Goal: Task Accomplishment & Management: Complete application form

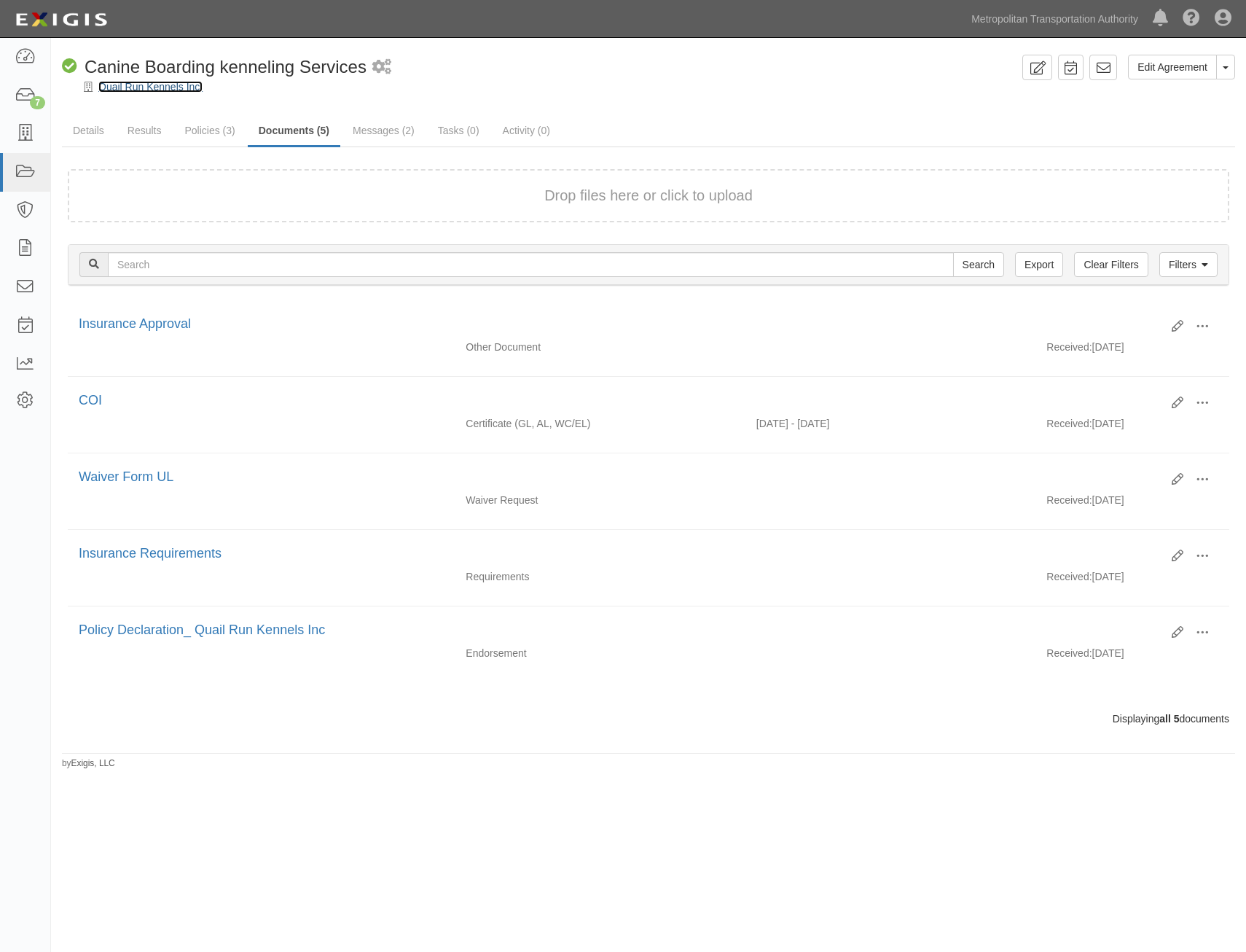
click at [179, 91] on link "Quail Run Kennels Inc." at bounding box center [150, 86] width 104 height 11
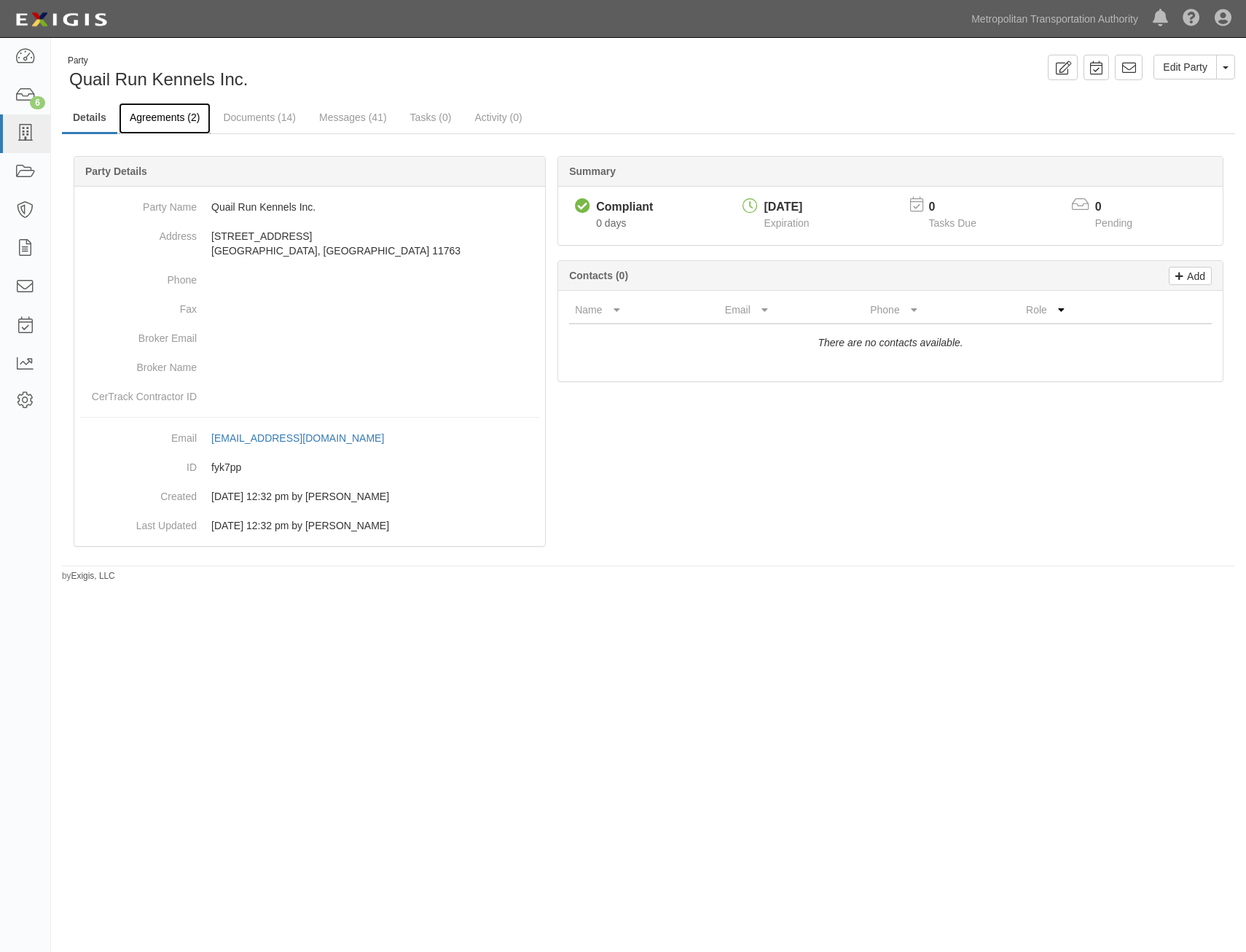
click at [167, 118] on link "Agreements (2)" at bounding box center [165, 118] width 92 height 31
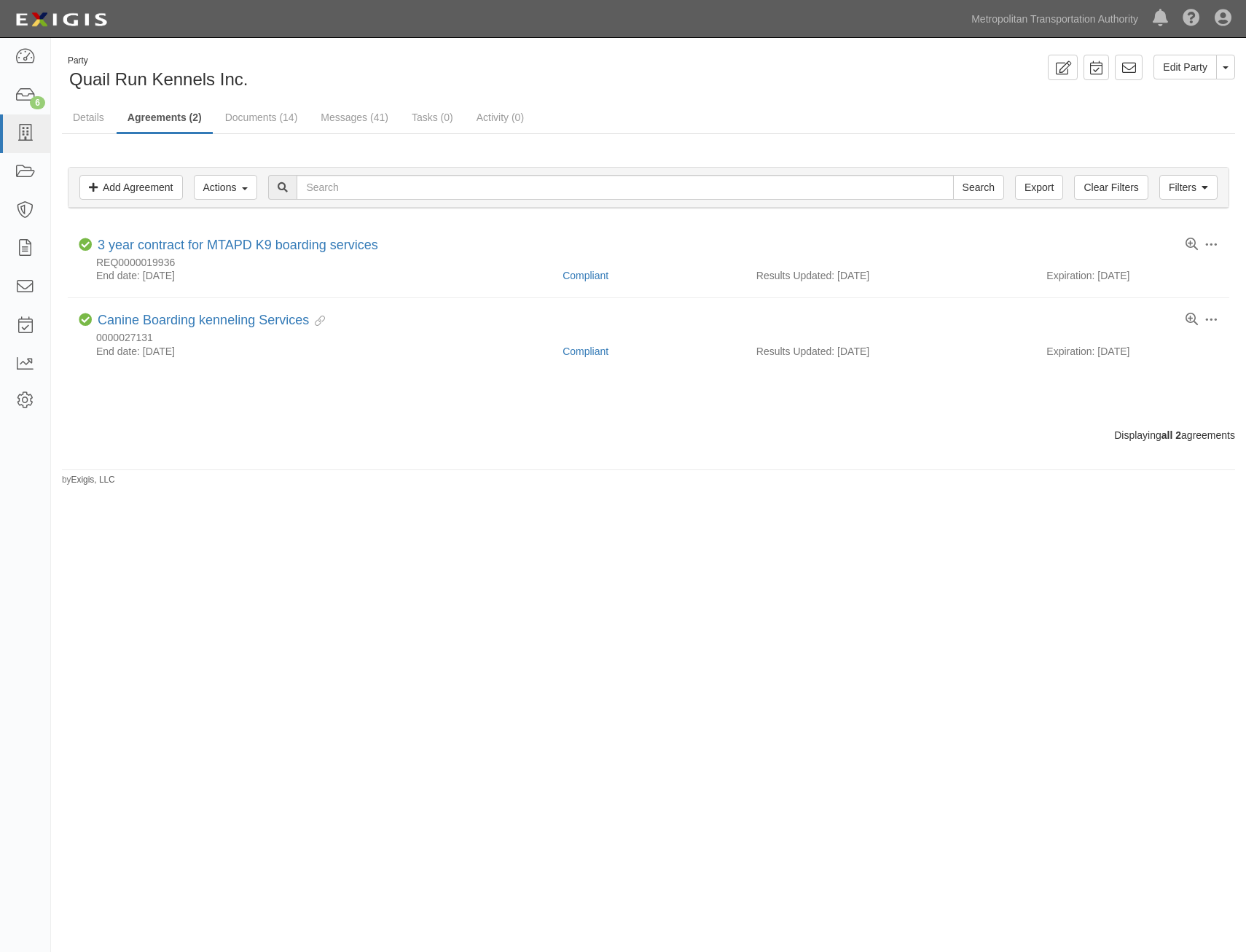
click at [1062, 595] on div "Party Quail Run Kennels Inc. Edit Party Toggle Party Dropdown View Audit Trail …" at bounding box center [623, 471] width 1246 height 856
click at [106, 191] on link "Add Agreement" at bounding box center [131, 187] width 103 height 25
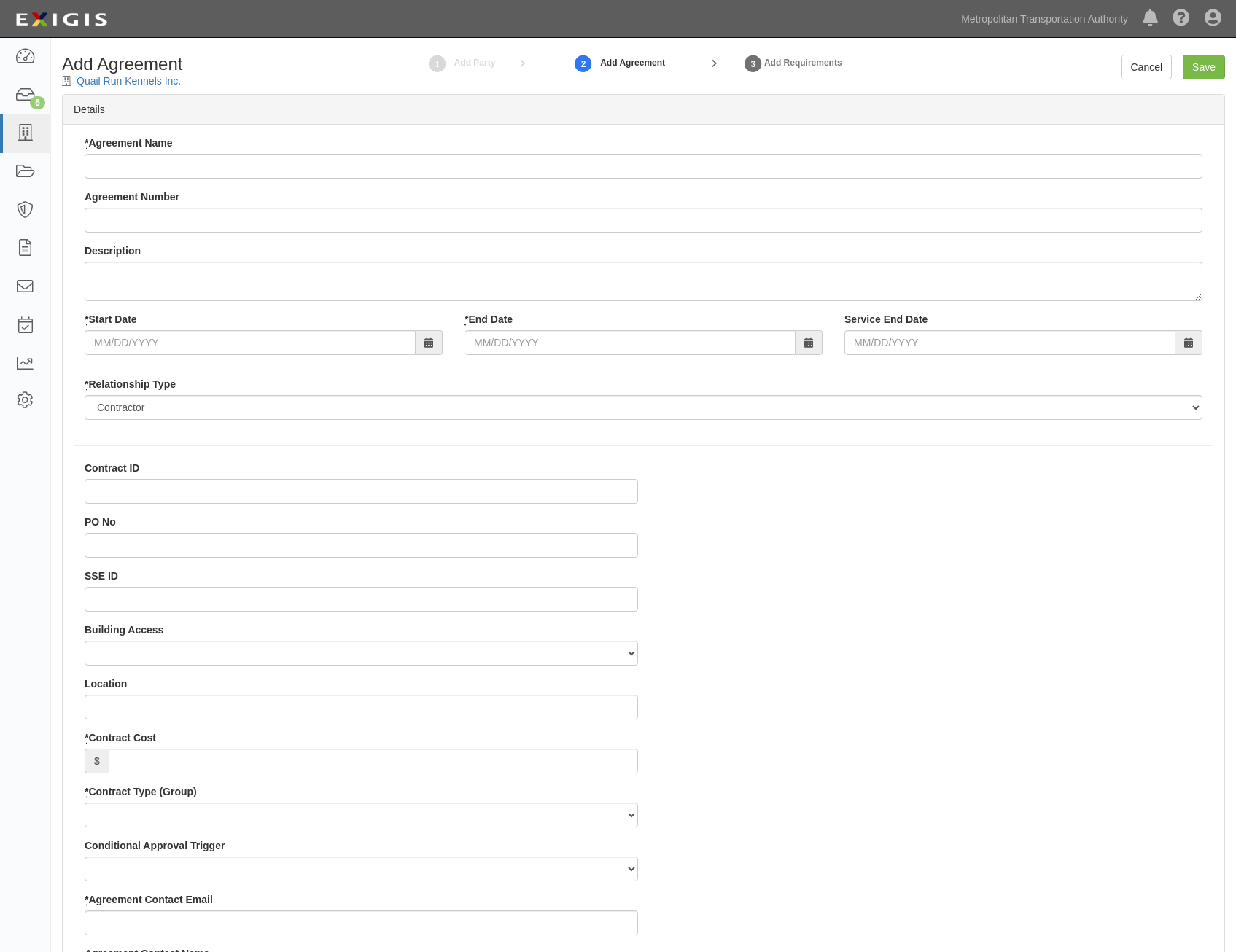
select select
click at [605, 167] on input "* Agreement Name" at bounding box center [643, 167] width 1118 height 25
paste input "Canine Boarding kenneling Services"
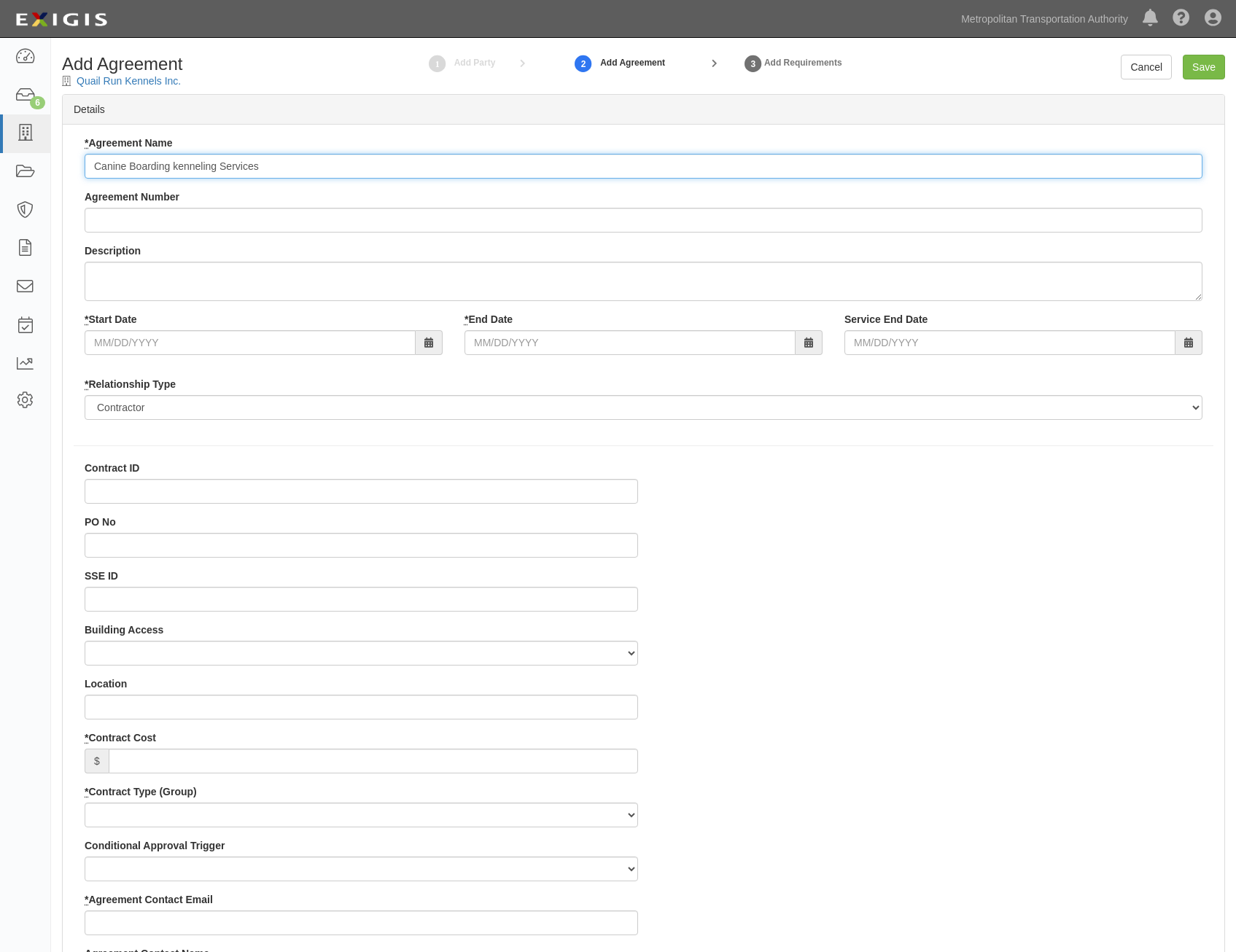
type input "Canine Boarding kenneling Services"
click at [697, 221] on input "Agreement Number" at bounding box center [643, 220] width 1118 height 25
paste input "0000027107"
type input "0000027107"
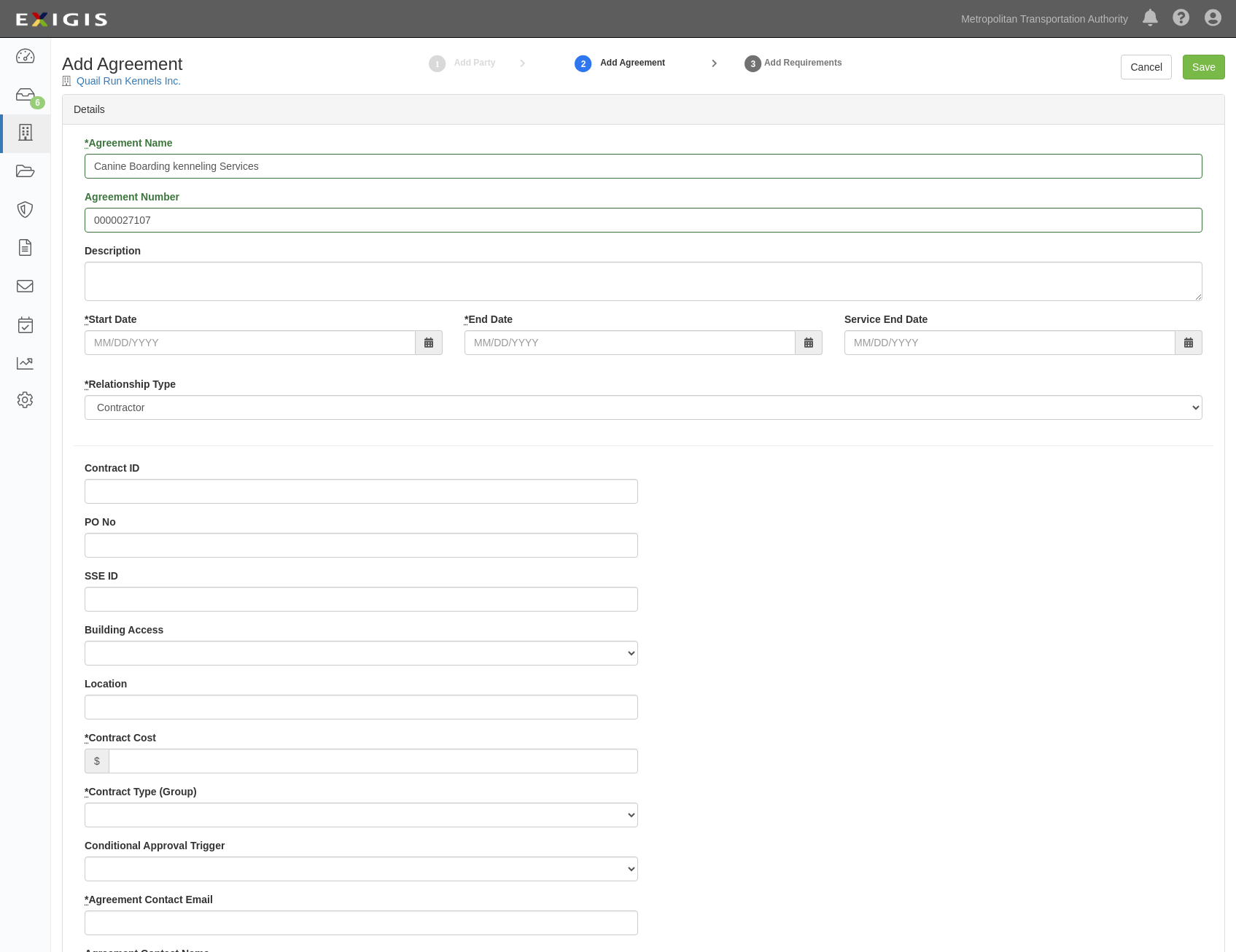
click at [591, 593] on input "SSE ID" at bounding box center [361, 599] width 554 height 25
paste input "0000511287"
type input "0000511287"
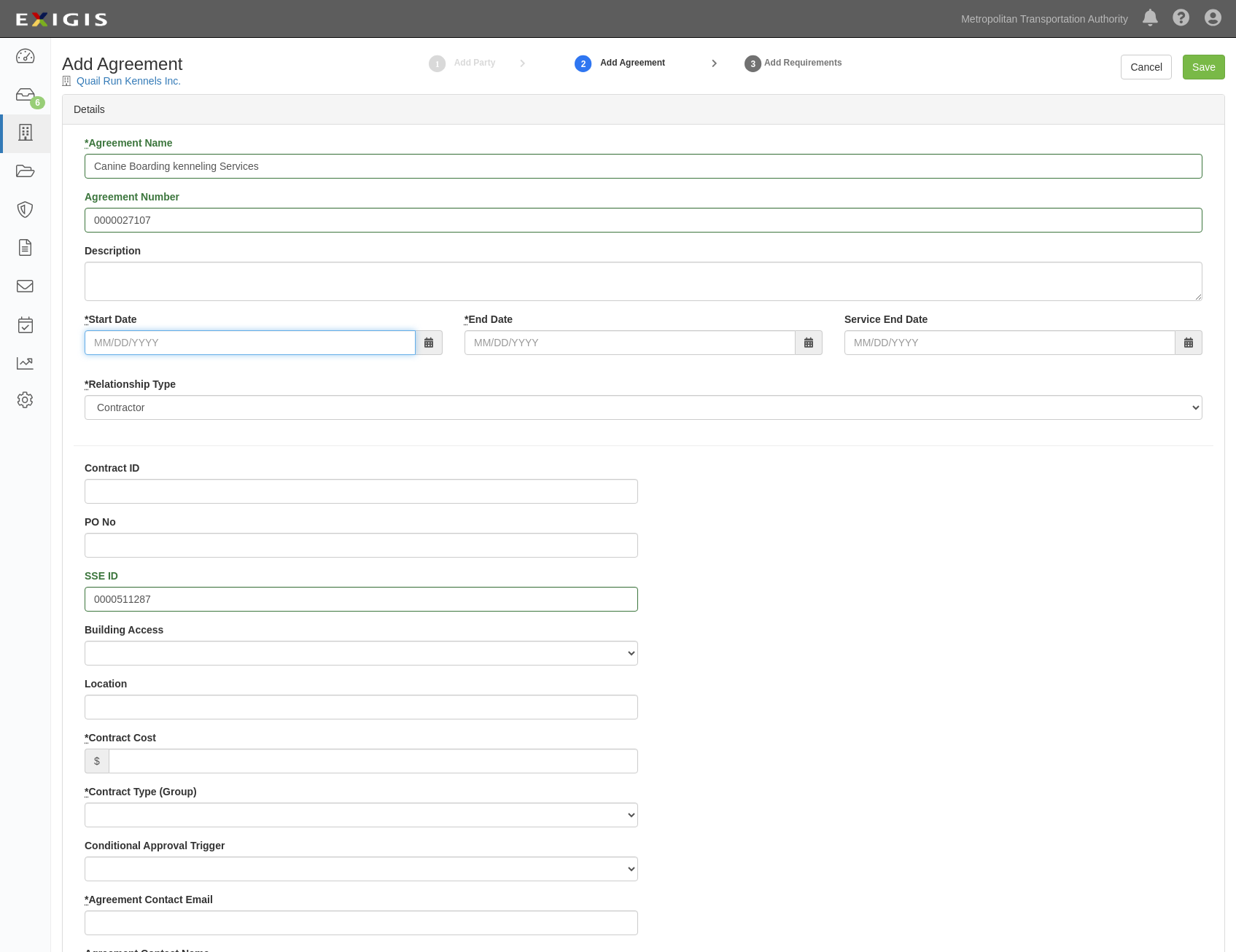
click at [363, 344] on input "* Start Date" at bounding box center [250, 343] width 331 height 25
type input "10/01/2025"
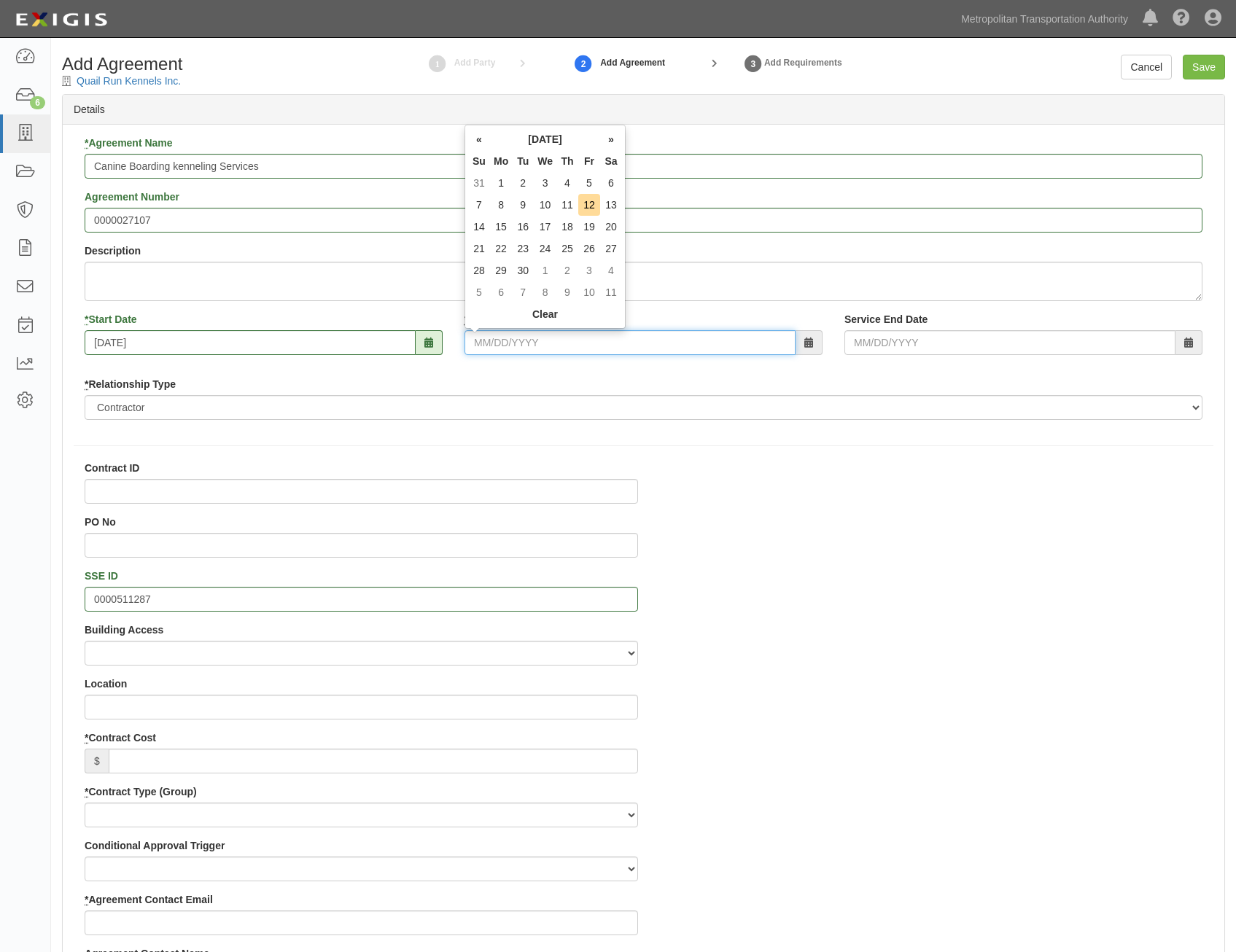
click at [607, 331] on input "* End Date" at bounding box center [630, 343] width 331 height 25
type input "09/30/2028"
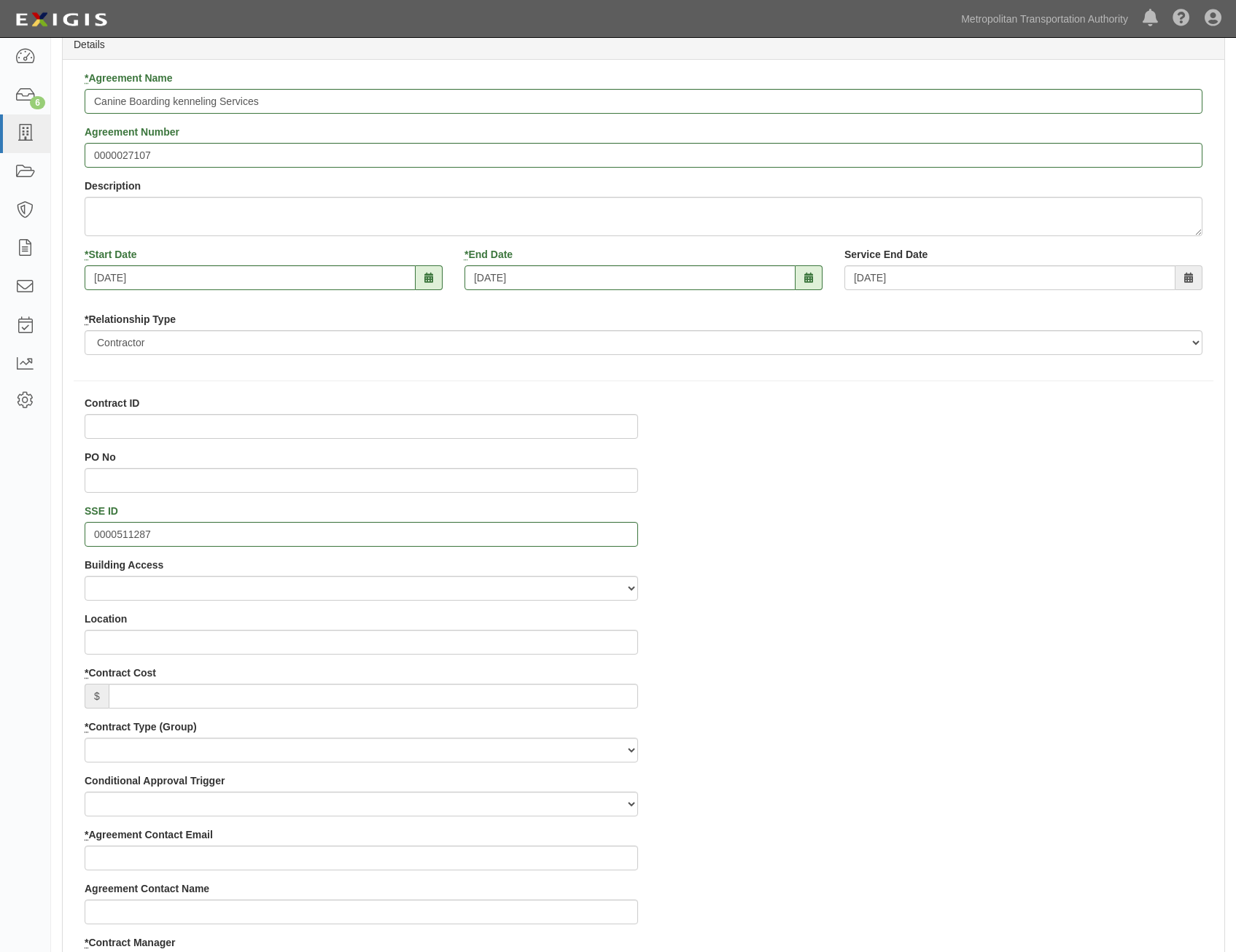
scroll to position [146, 0]
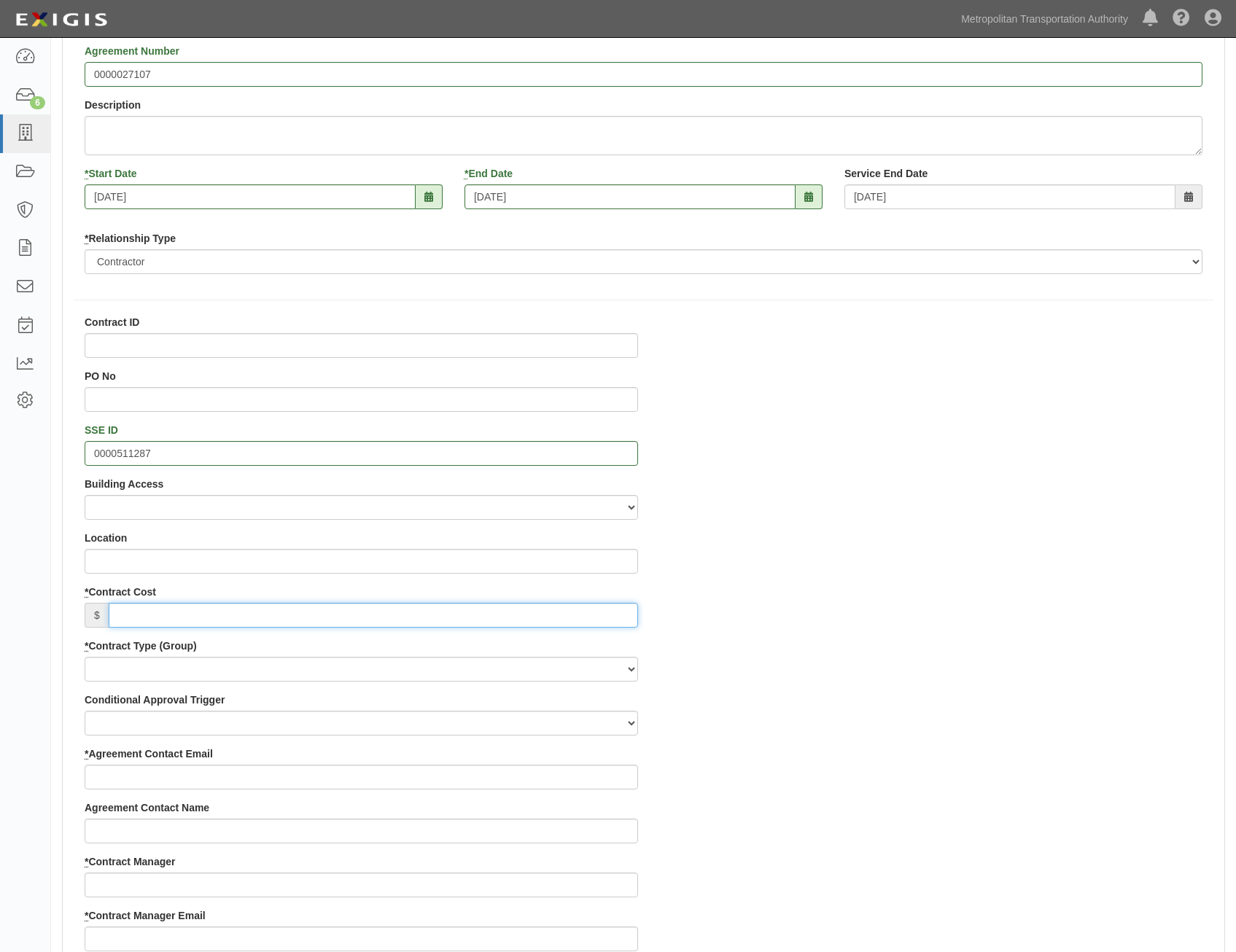
click at [445, 619] on input "* Contract Cost" at bounding box center [373, 615] width 529 height 25
paste input "41,250"
type input "41,250"
click at [555, 669] on select "Capital Operating Not for Benefit (incls. FA, Entry Permits) Real Estate Other" at bounding box center [361, 669] width 554 height 25
select select "121"
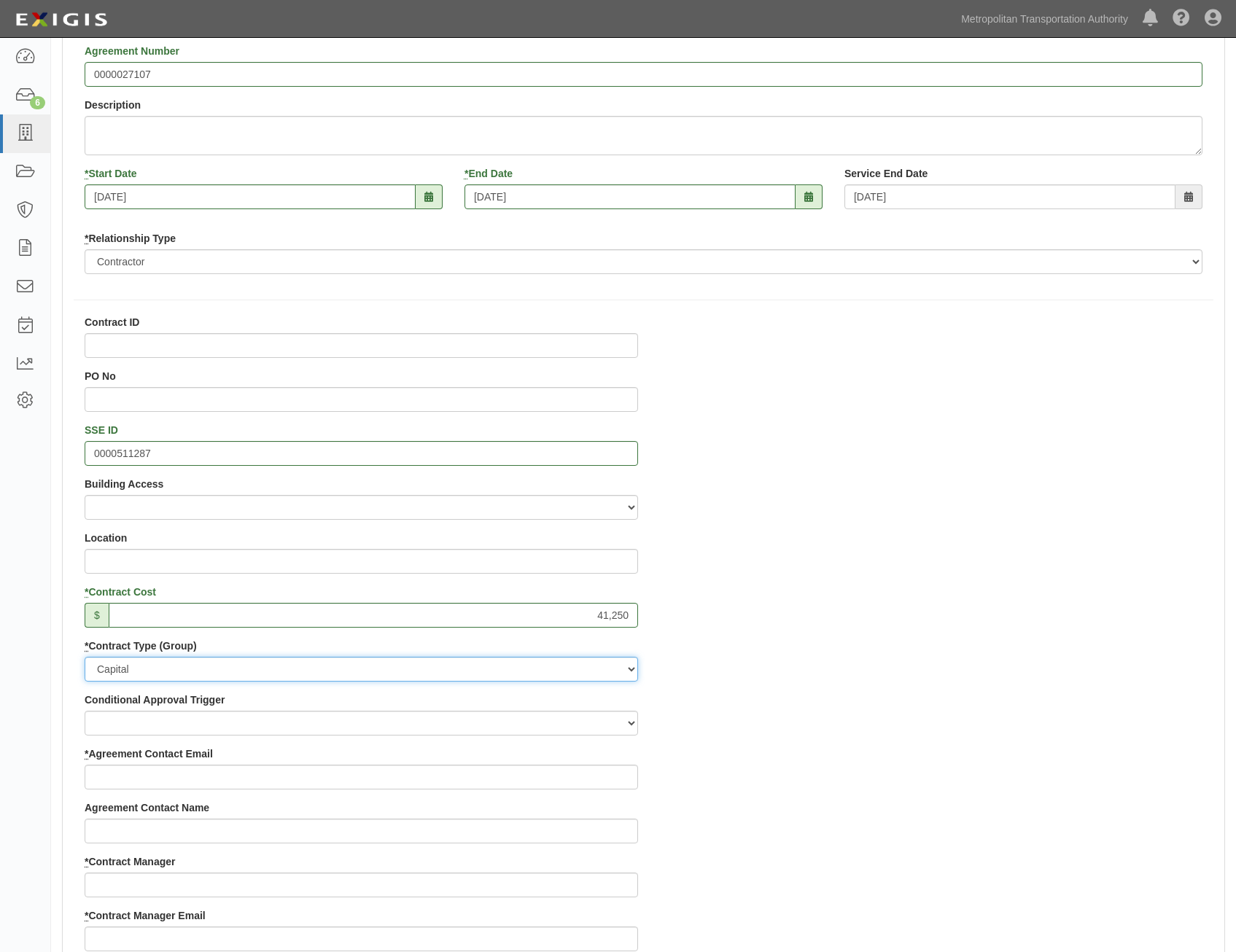
click at [84, 657] on select "Capital Operating Not for Benefit (incls. FA, Entry Permits) Real Estate Other" at bounding box center [361, 669] width 554 height 25
click at [585, 722] on select "Construction Construction Management Consulting Design Design/Build Furnish and…" at bounding box center [361, 723] width 554 height 25
select select "241"
click at [84, 711] on select "Construction Construction Management Consulting Design Design/Build Furnish and…" at bounding box center [361, 723] width 554 height 25
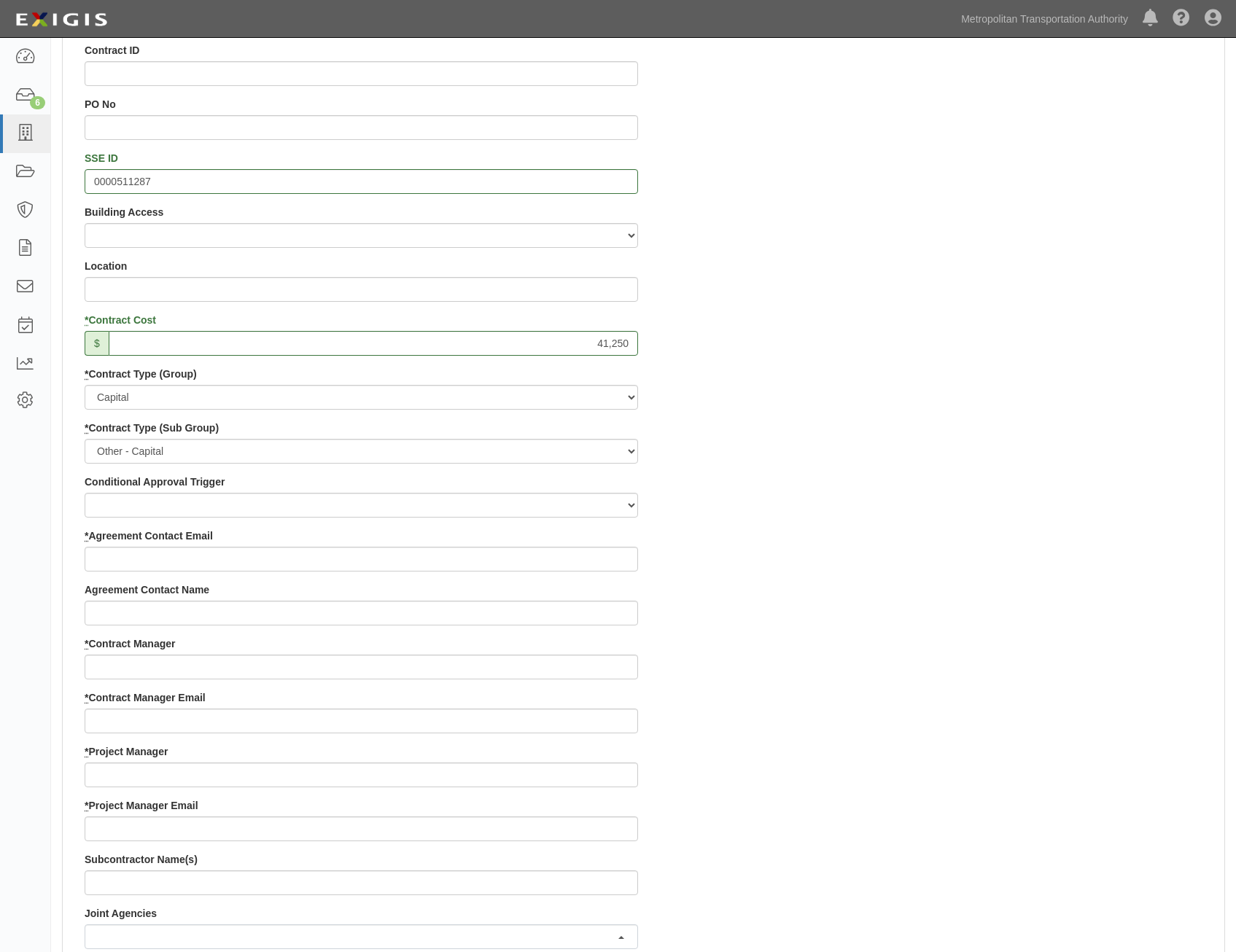
scroll to position [437, 0]
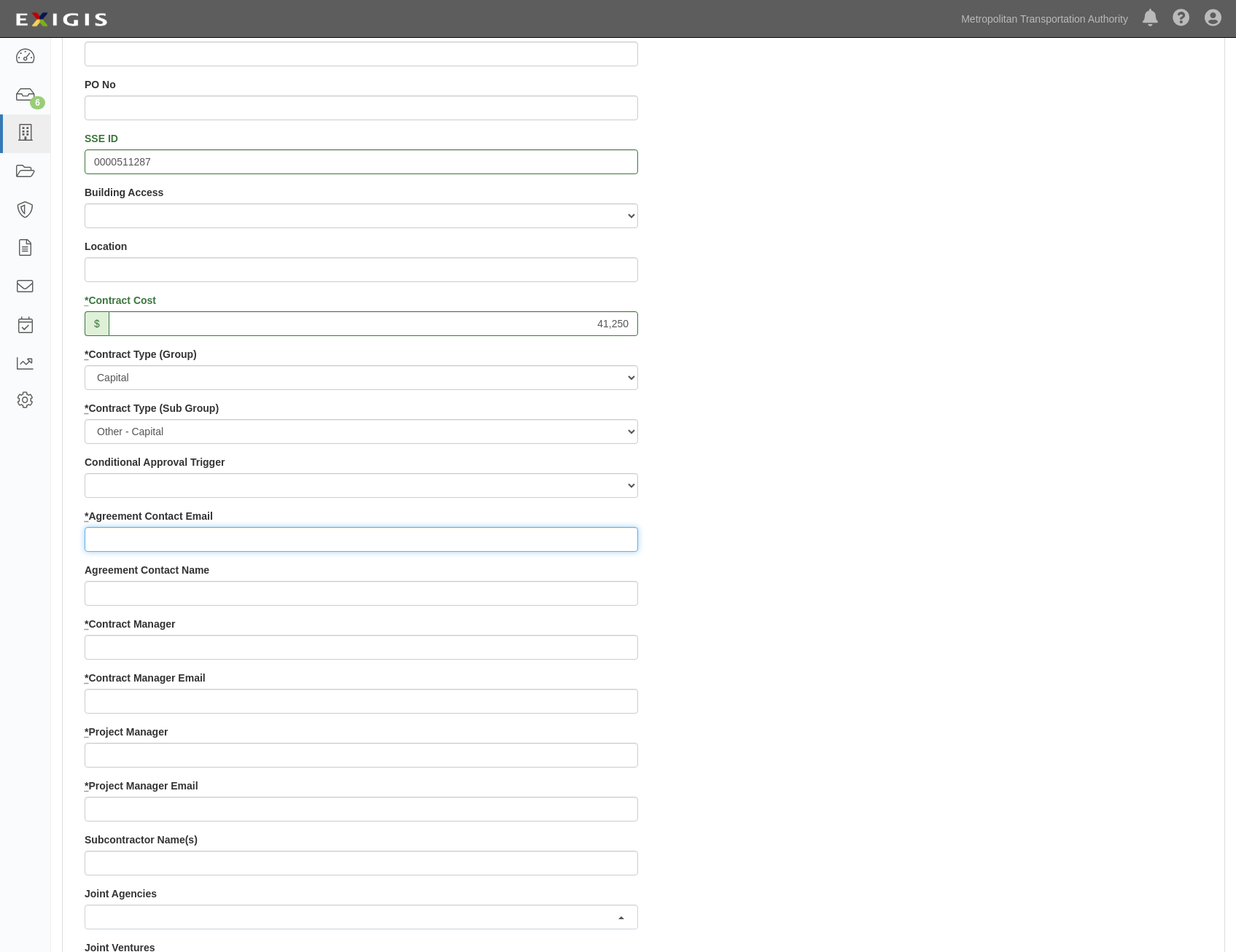
click at [610, 543] on input "* Agreement Contact Email" at bounding box center [361, 539] width 554 height 25
paste input "quailrunkennel@aol.com"
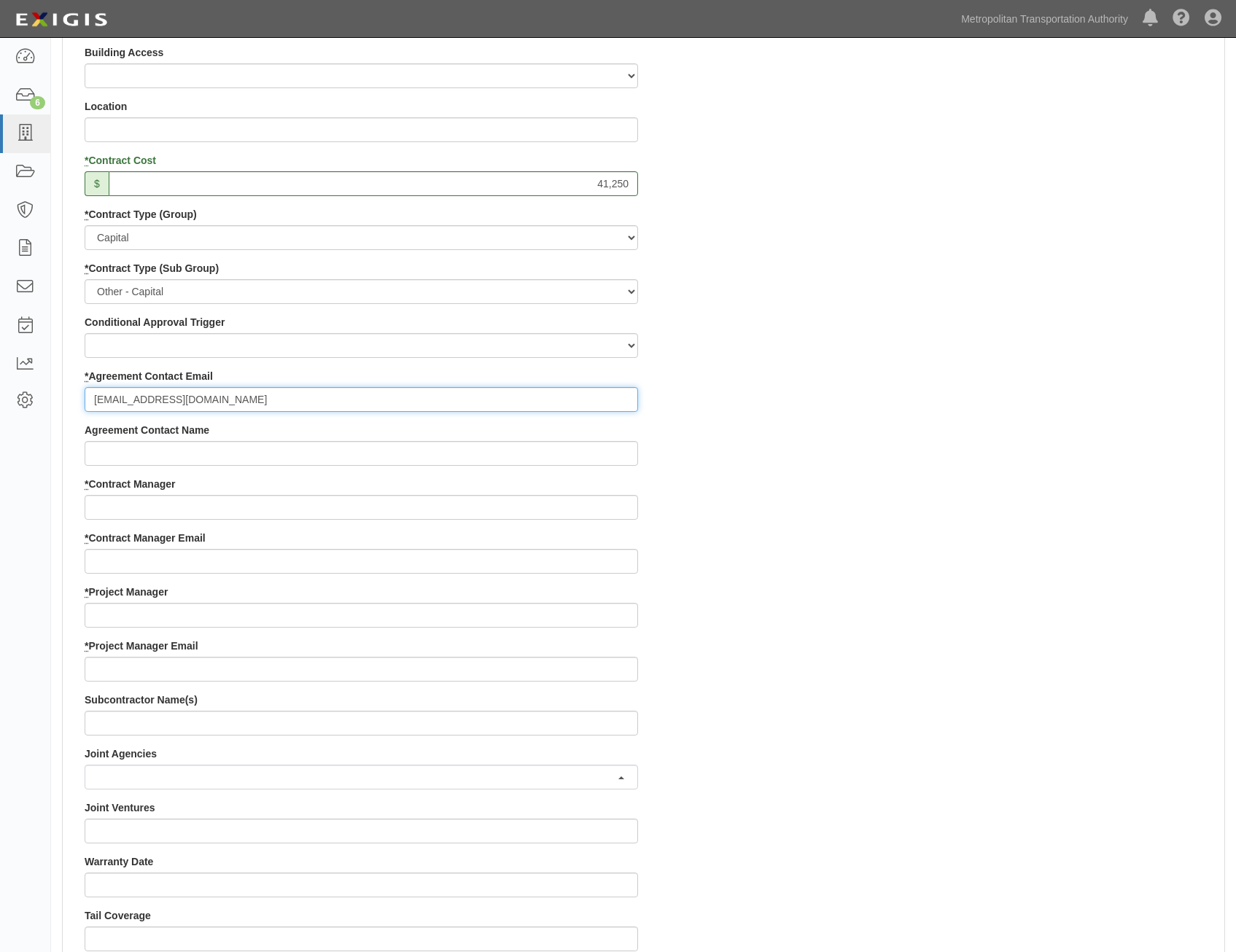
scroll to position [583, 0]
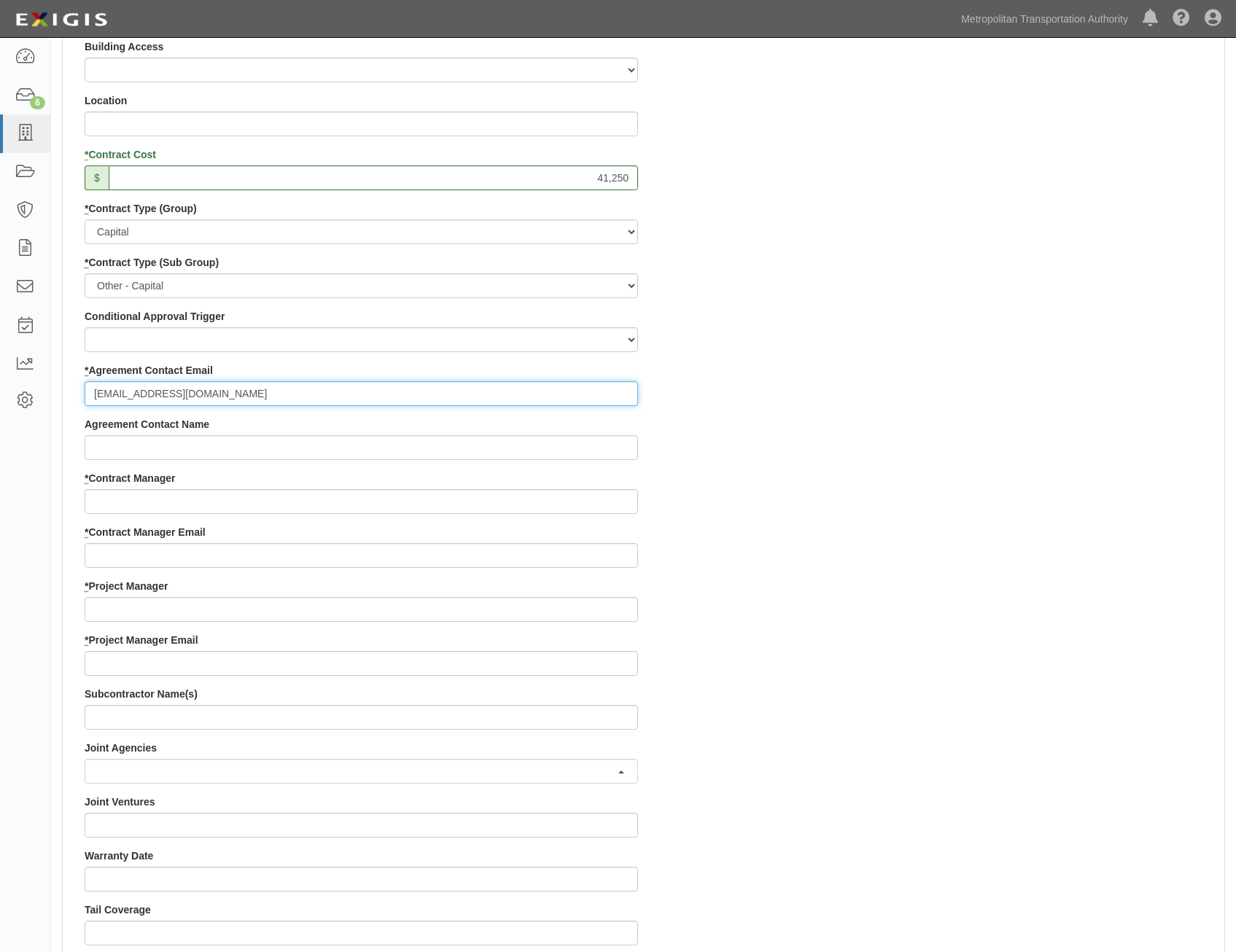
type input "quailrunkennel@aol.com"
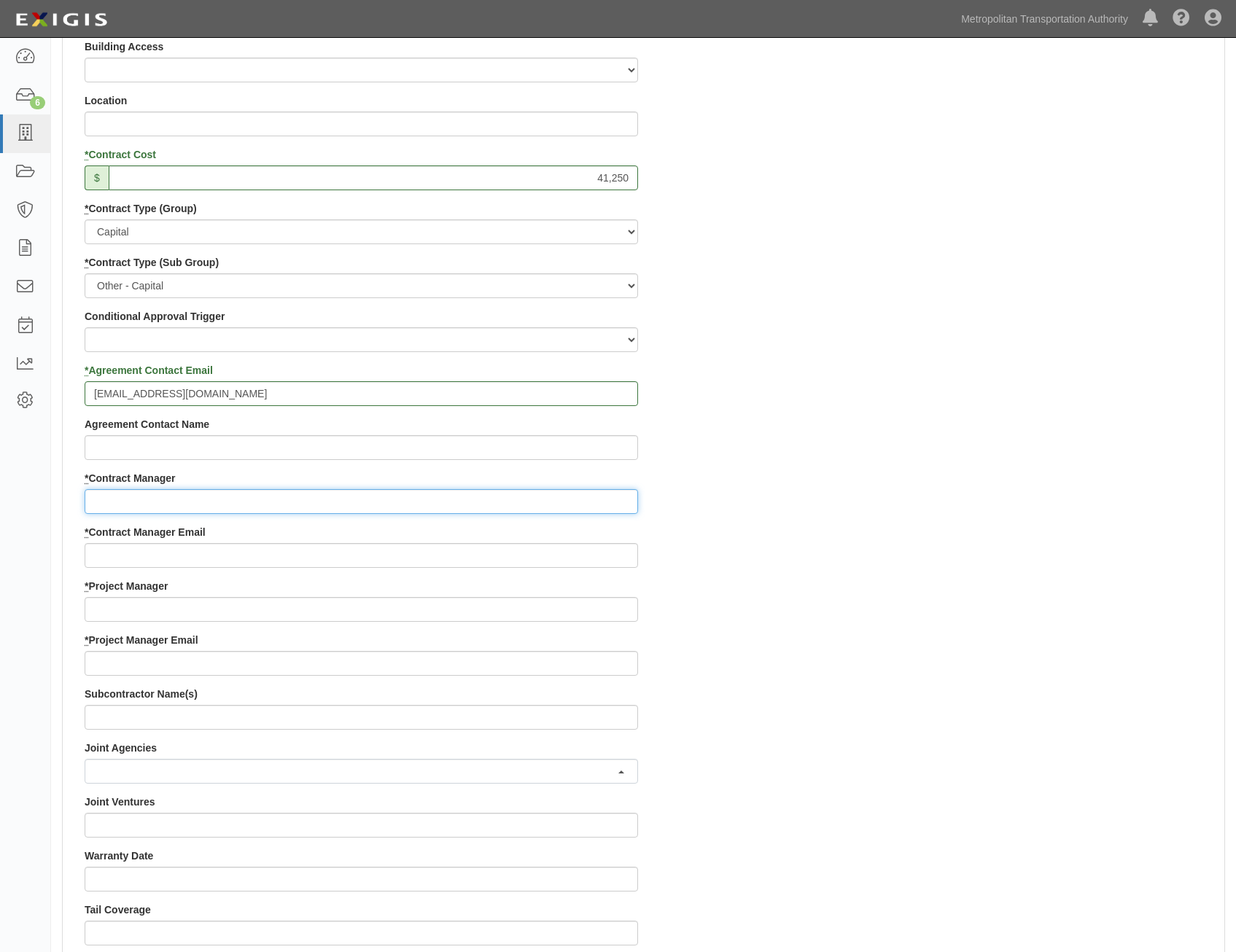
click at [471, 497] on input "* Contract Manager" at bounding box center [361, 502] width 554 height 25
paste input "Hillary Aguirre"
type input "Hillary Aguirre"
click at [915, 613] on div "Contract ID PO No SSE ID 0000511287 Building Access 2 Broadway 341/345/347 BREP…" at bounding box center [643, 579] width 1161 height 1402
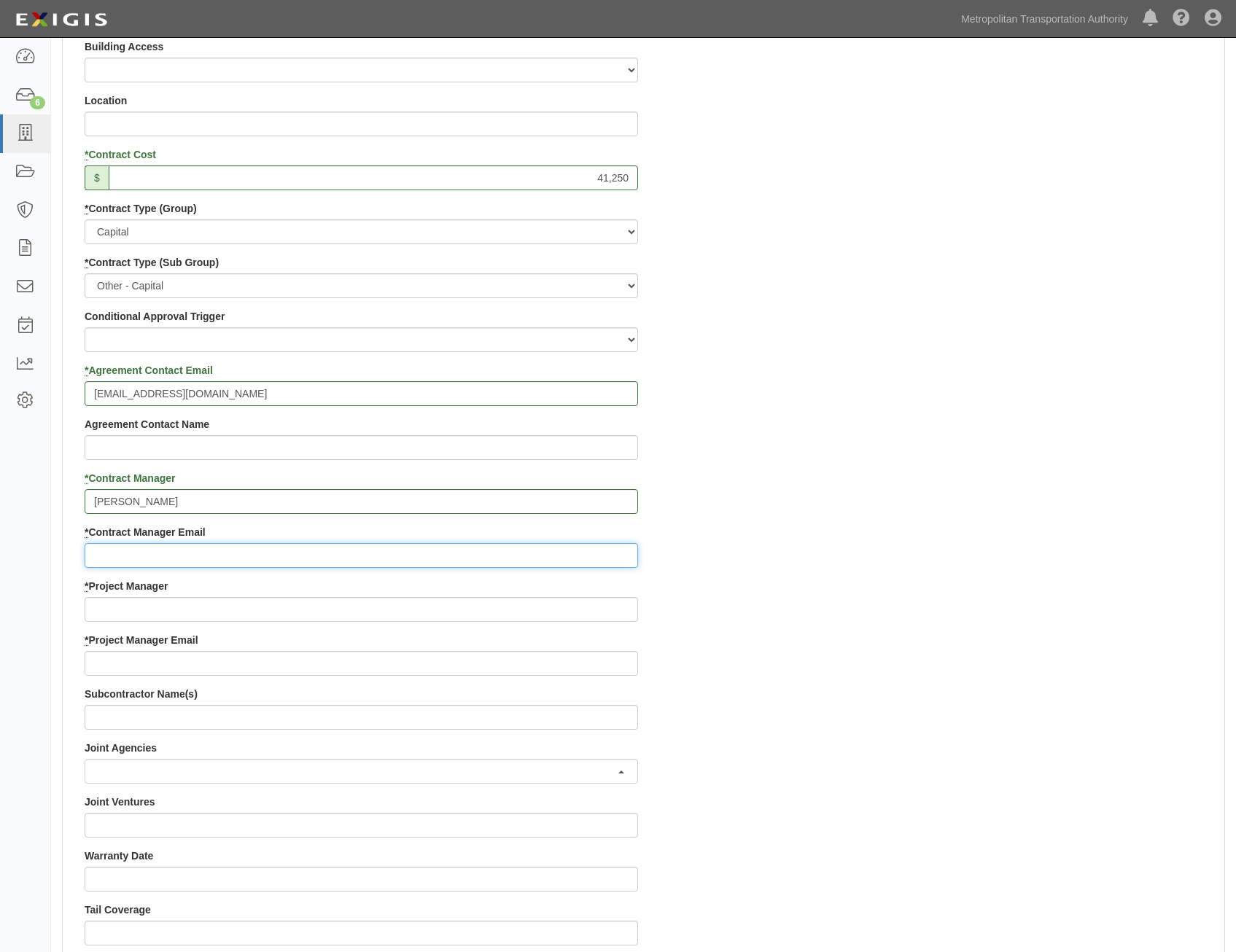
click at [392, 552] on input "* Contract Manager Email" at bounding box center [361, 555] width 554 height 25
paste input "hillary.aguirre@mtahq.org"
type input "hillary.aguirre@mtahq.org"
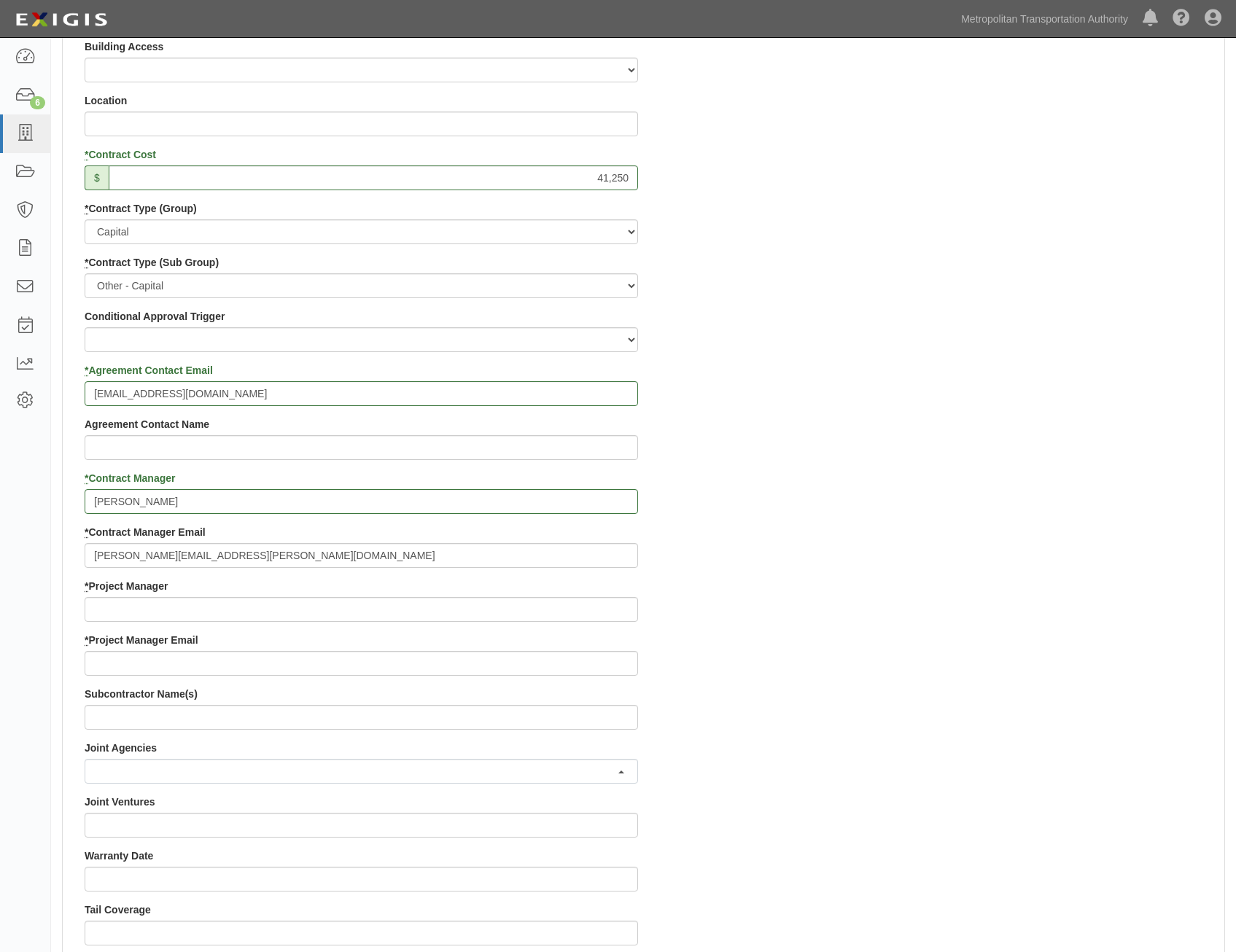
click at [904, 657] on div "Contract ID PO No SSE ID 0000511287 Building Access 2 Broadway 341/345/347 BREP…" at bounding box center [643, 579] width 1161 height 1402
drag, startPoint x: 426, startPoint y: 621, endPoint x: 433, endPoint y: 617, distance: 8.1
click at [426, 621] on input "* Project Manager" at bounding box center [361, 609] width 554 height 25
paste input "Annie Phillip"
type input "Annie Phillip"
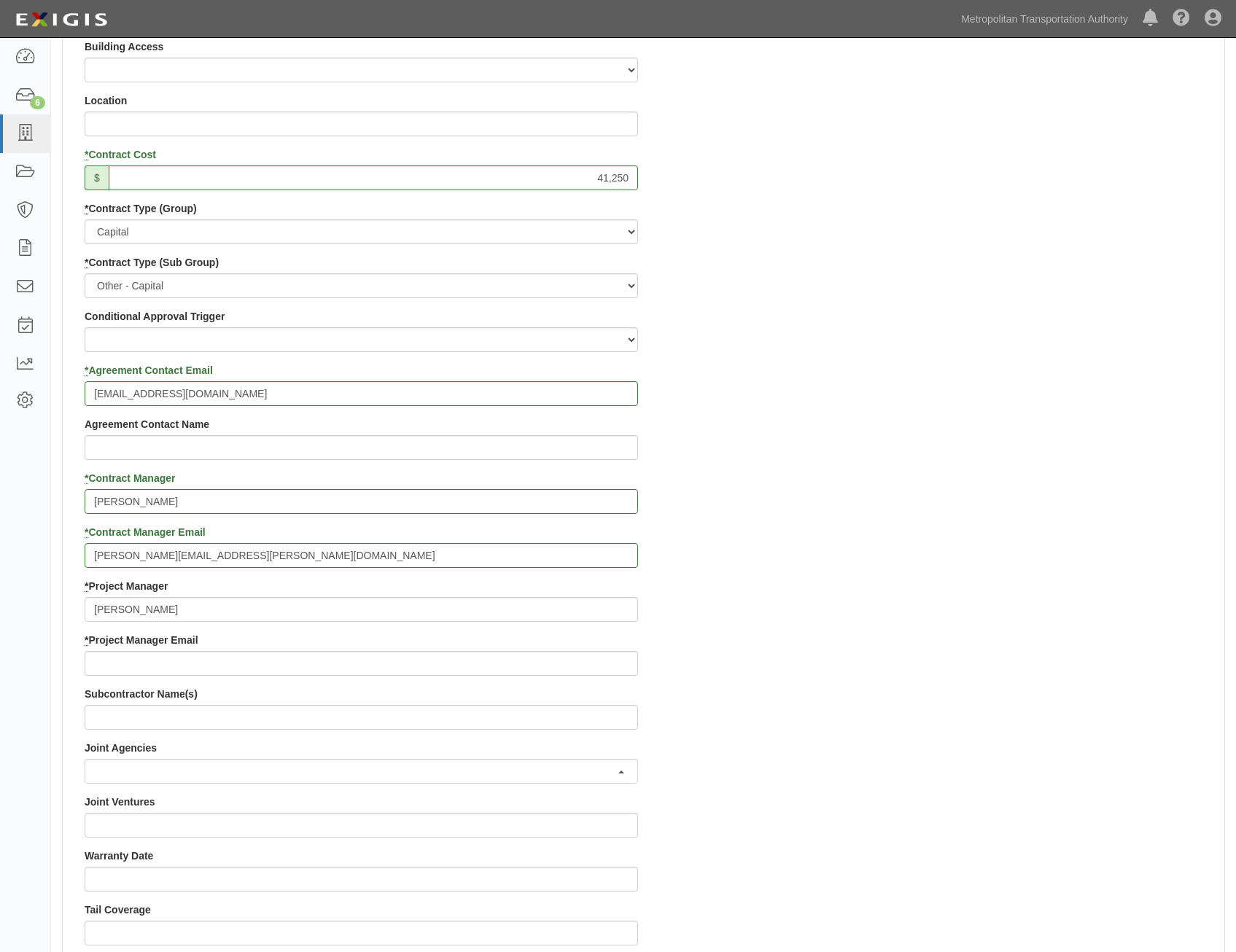
click at [764, 701] on div "Contract ID PO No SSE ID 0000511287 Building Access 2 Broadway 341/345/347 BREP…" at bounding box center [643, 579] width 1161 height 1402
click at [487, 666] on input "* Project Manager Email" at bounding box center [361, 663] width 554 height 25
paste input "APHILLIP@mtapd.org"
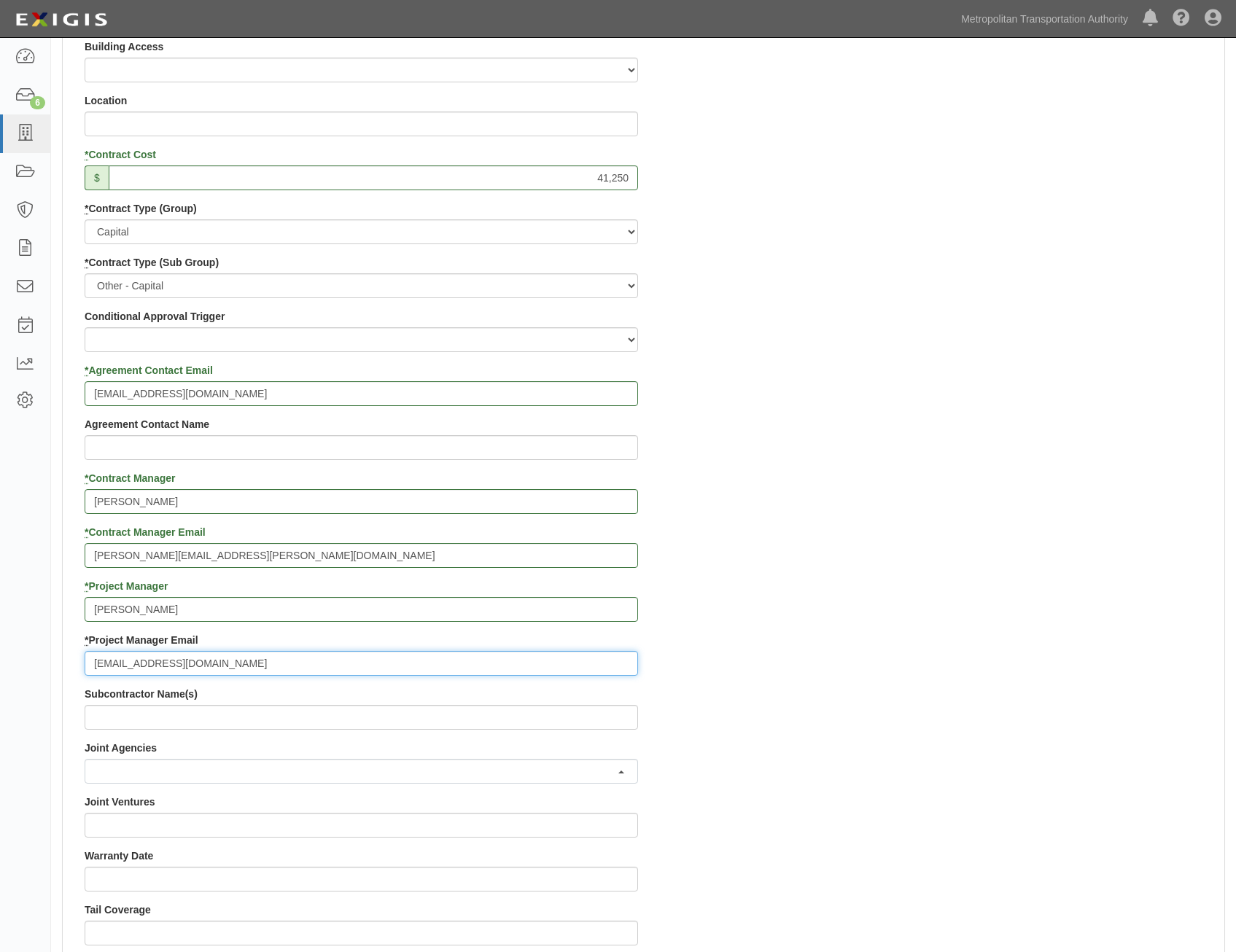
type input "APHILLIP@mtapd.org"
drag, startPoint x: 892, startPoint y: 690, endPoint x: 1020, endPoint y: 584, distance: 166.2
click at [895, 687] on div "Contract ID PO No SSE ID 0000511287 Building Access 2 Broadway 341/345/347 BREP…" at bounding box center [643, 579] width 1161 height 1402
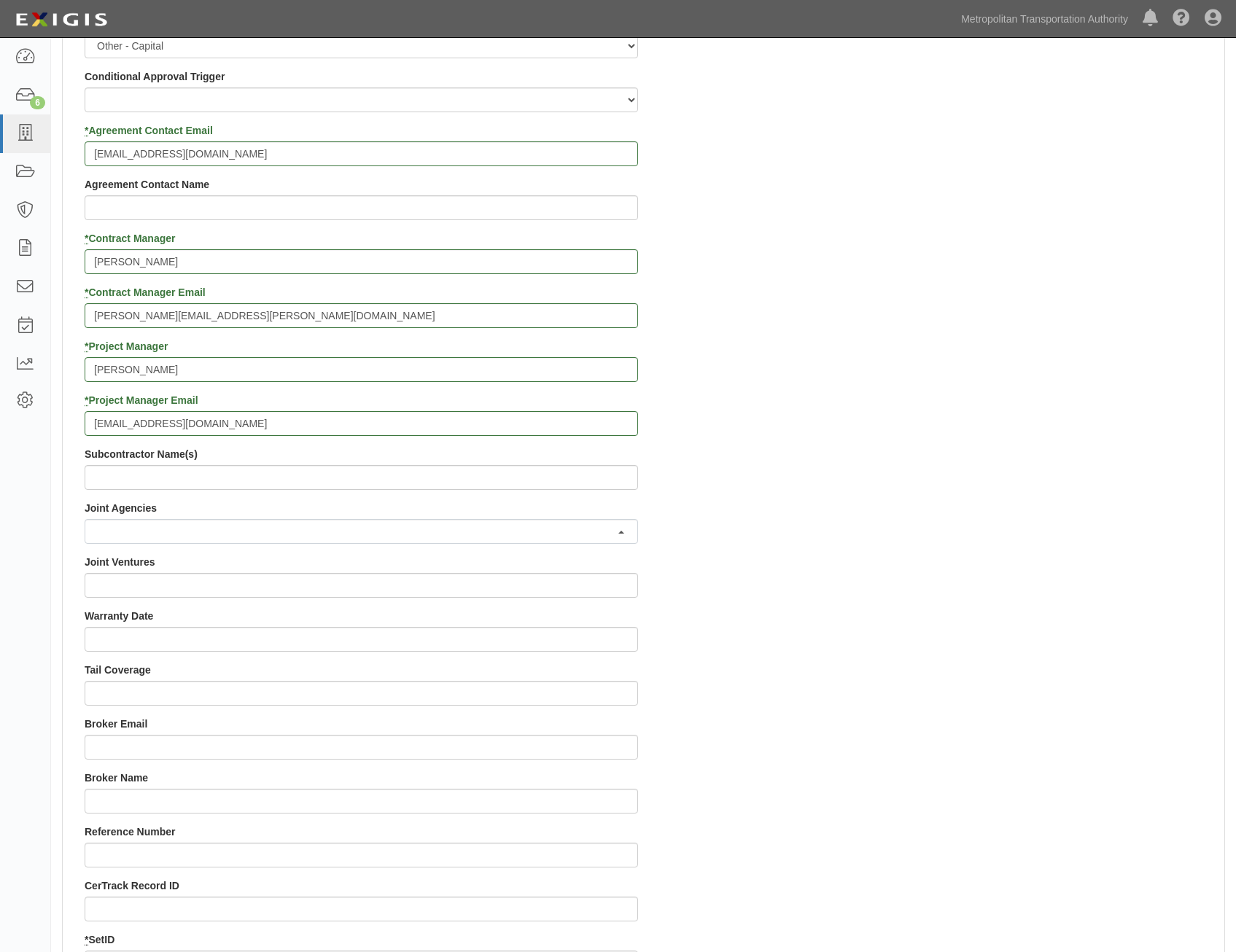
drag, startPoint x: 1122, startPoint y: 411, endPoint x: 1086, endPoint y: 645, distance: 236.8
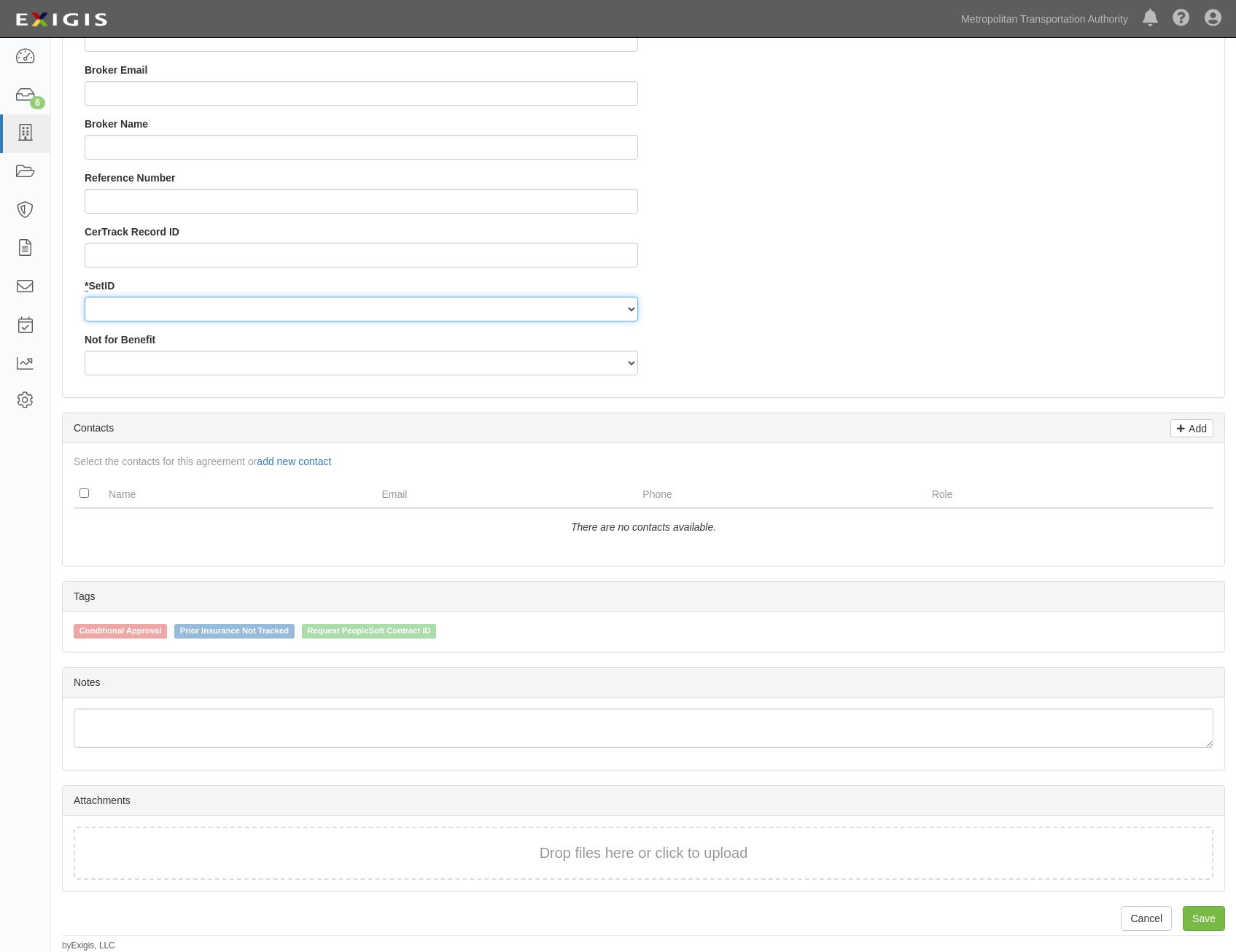
click at [506, 316] on select "MTAHQ" at bounding box center [361, 309] width 554 height 25
select select "96"
click at [84, 296] on select "MTAHQ" at bounding box center [361, 309] width 554 height 25
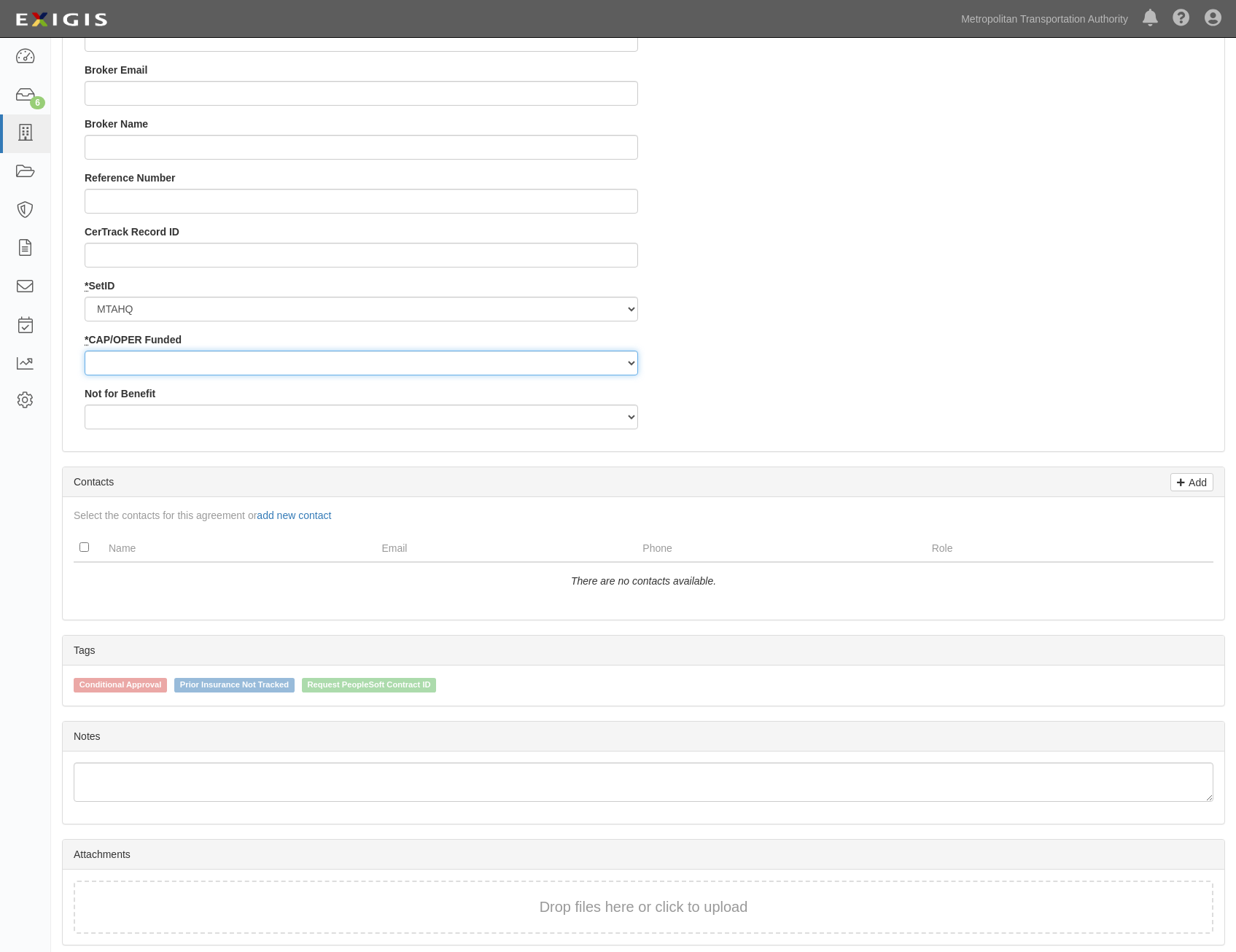
drag, startPoint x: 525, startPoint y: 360, endPoint x: 521, endPoint y: 376, distance: 16.5
click at [525, 360] on select "Capital Operating" at bounding box center [361, 362] width 554 height 25
click at [84, 350] on select "Capital Operating" at bounding box center [361, 362] width 554 height 25
click at [494, 357] on select "Capital Operating" at bounding box center [361, 362] width 554 height 25
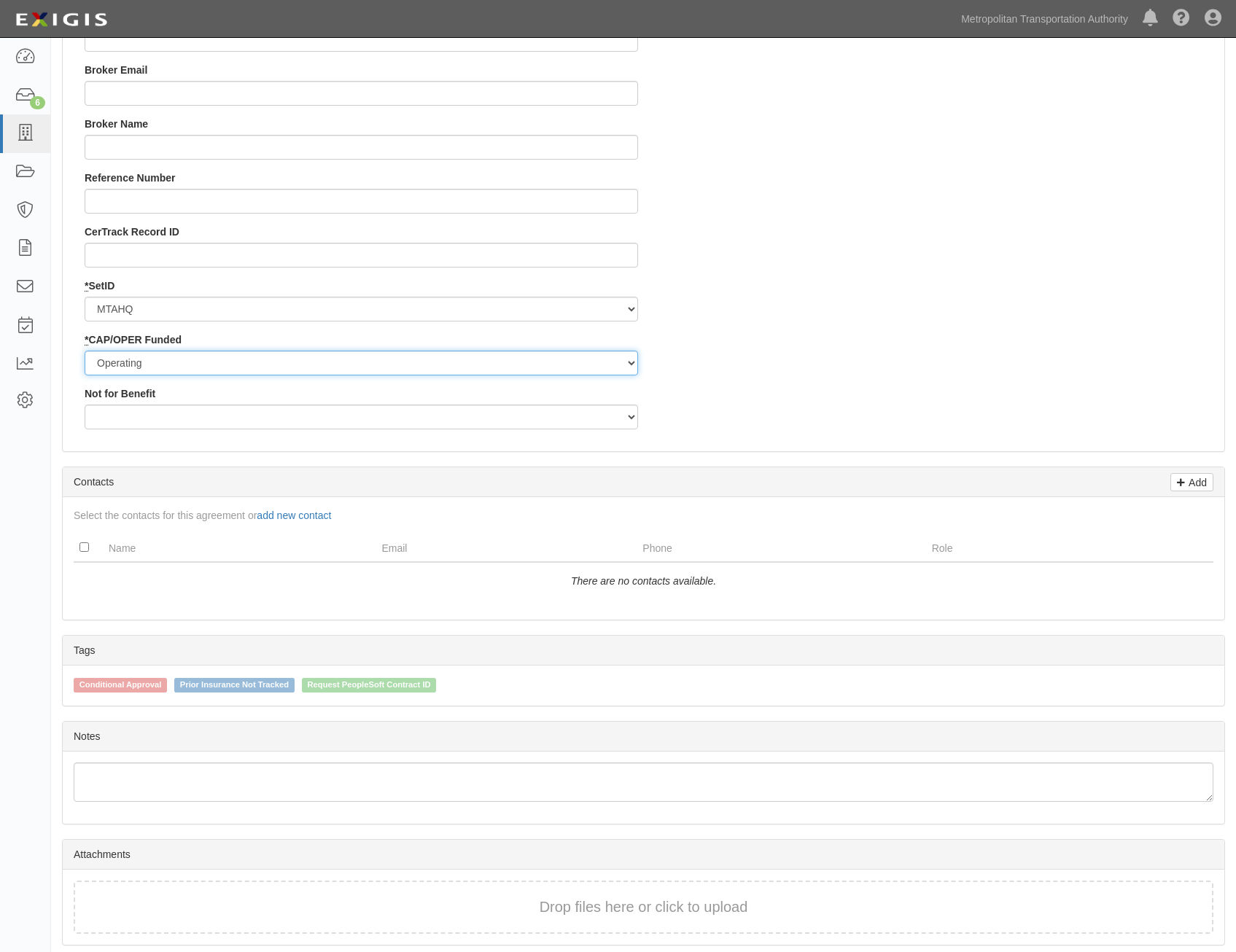
select select "346"
click at [84, 350] on select "Capital Operating" at bounding box center [361, 362] width 554 height 25
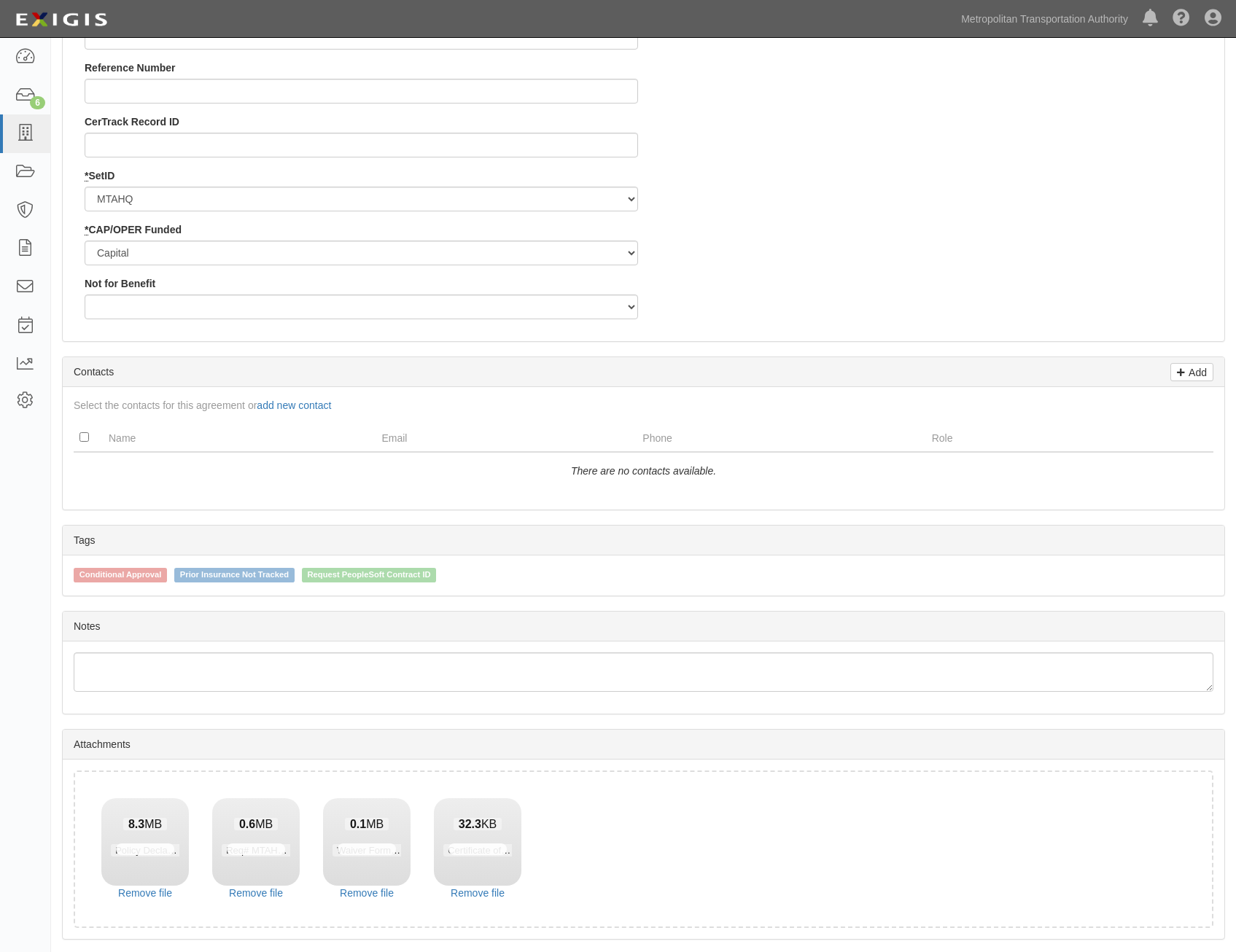
scroll to position [1635, 0]
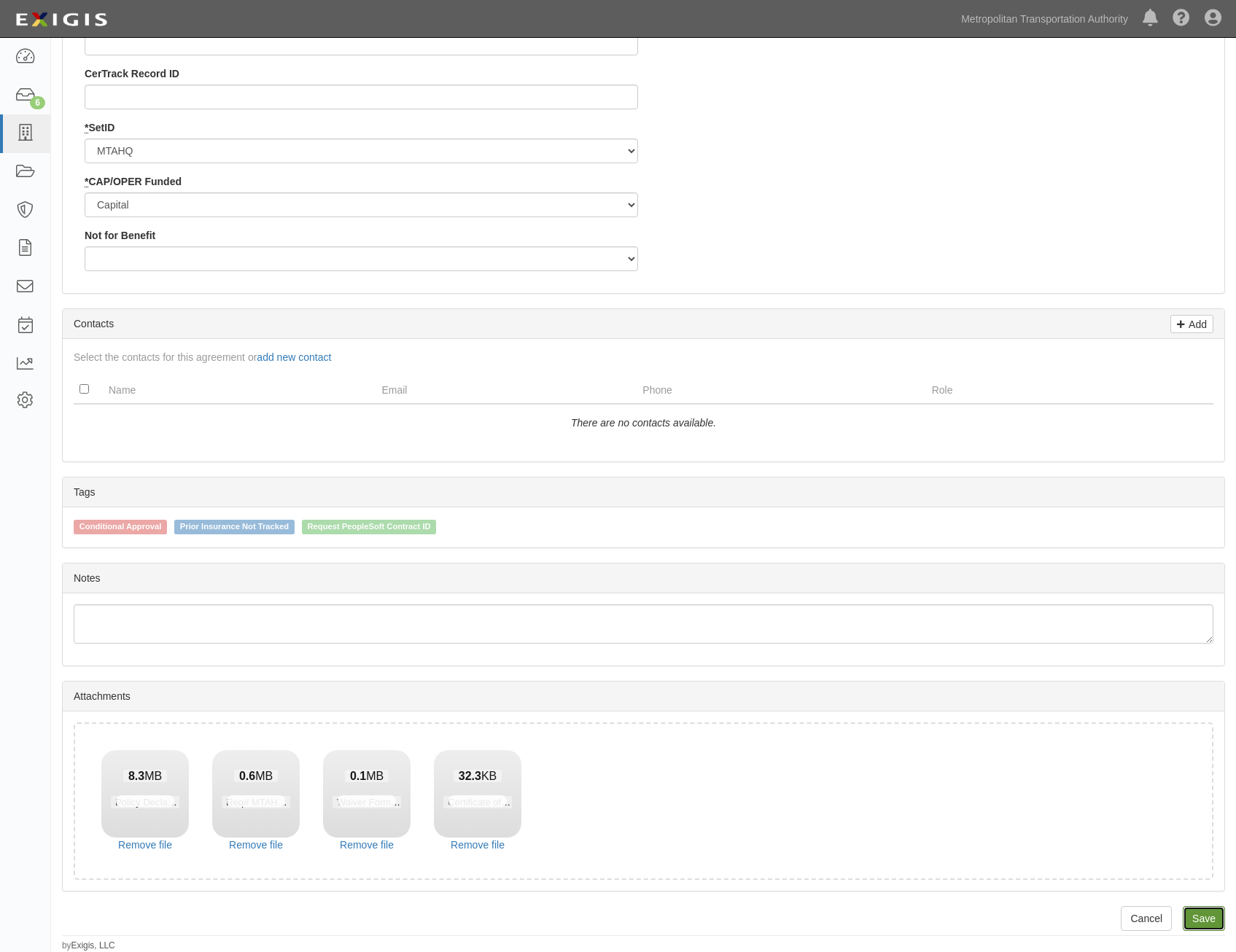
click at [1194, 907] on link "Save" at bounding box center [1203, 918] width 43 height 25
type input "41250"
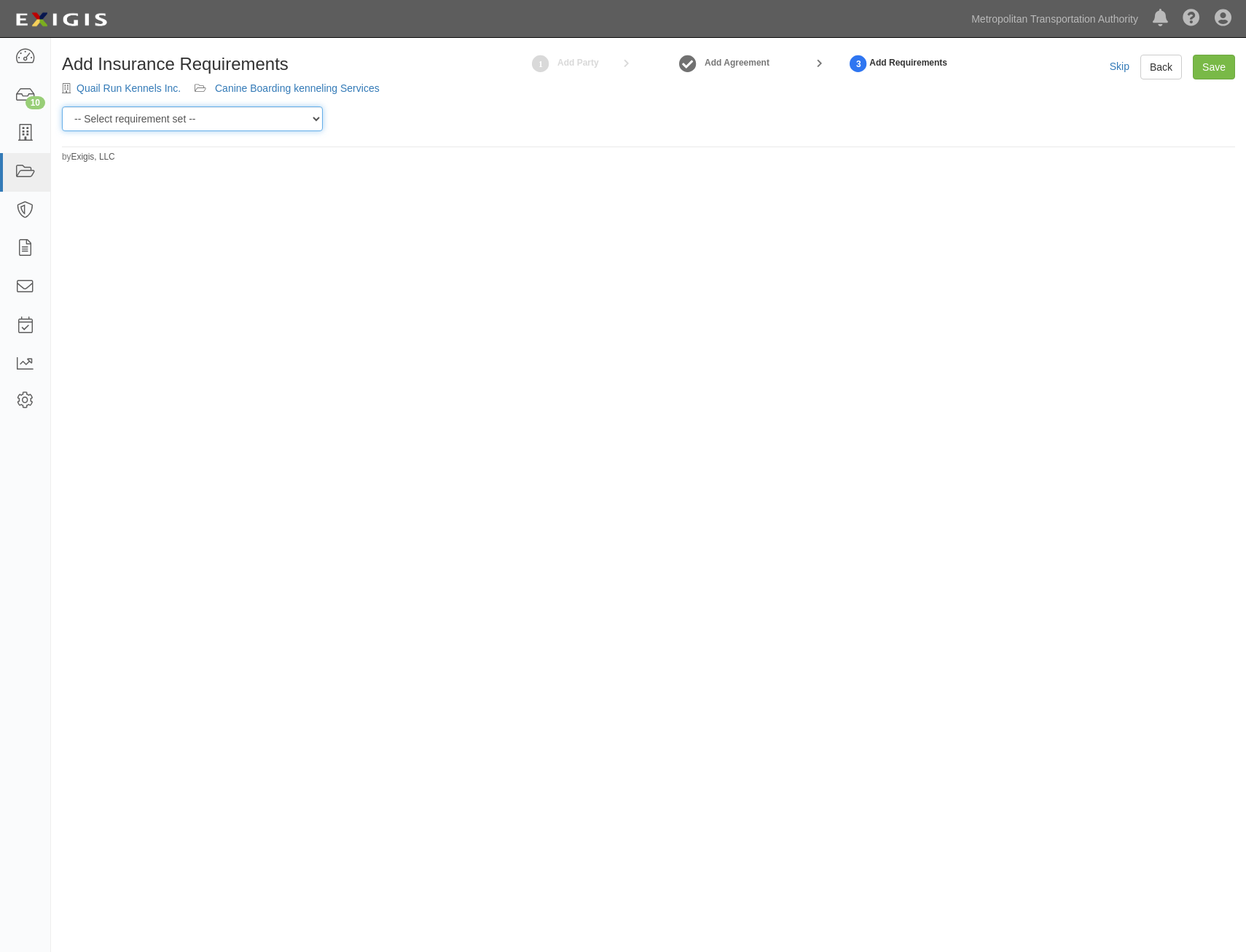
click at [239, 113] on select "-- Select requirement set -- Basic Basic Enhanced Option for Operating Agreemen…" at bounding box center [192, 118] width 261 height 25
select select "7394"
click at [61, 106] on select "-- Select requirement set -- Basic Basic Enhanced Option for Operating Agreemen…" at bounding box center [192, 118] width 261 height 25
